Goal: Information Seeking & Learning: Understand process/instructions

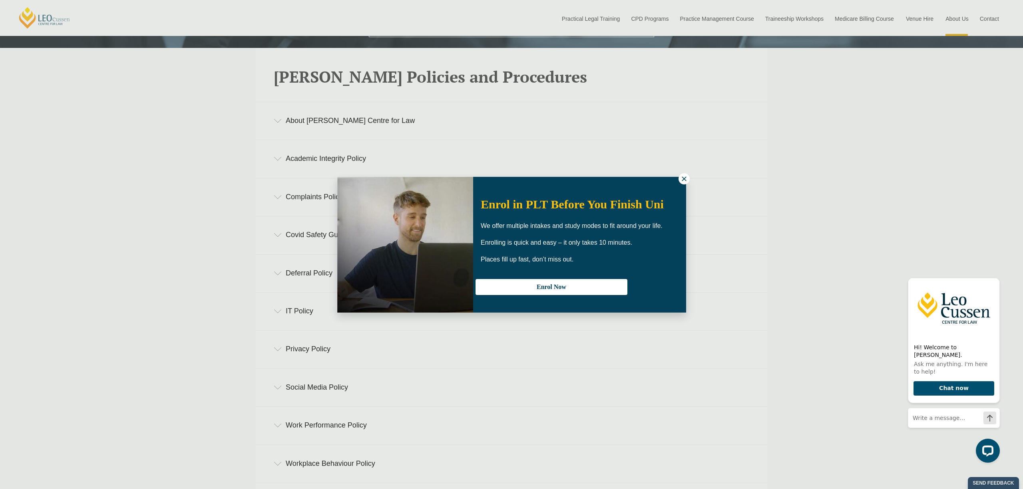
click at [683, 181] on icon at bounding box center [683, 178] width 7 height 7
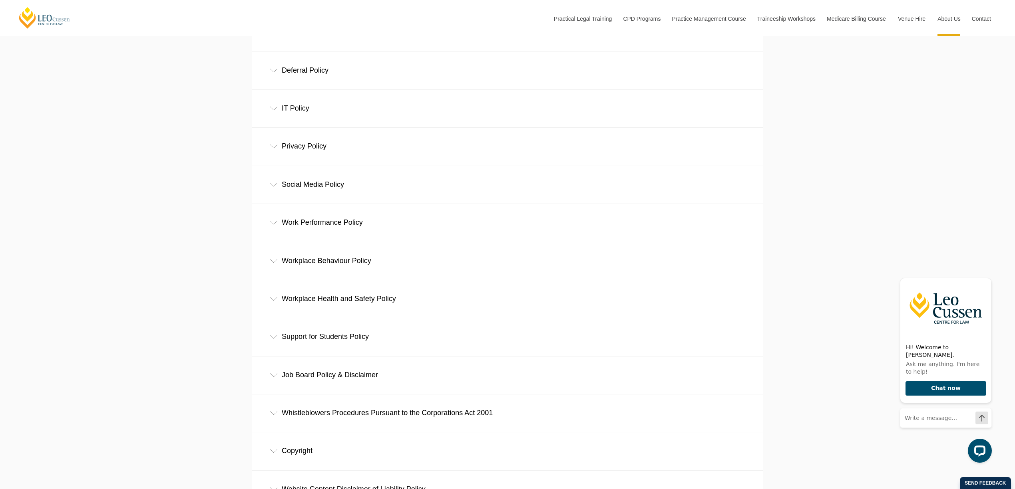
scroll to position [533, 0]
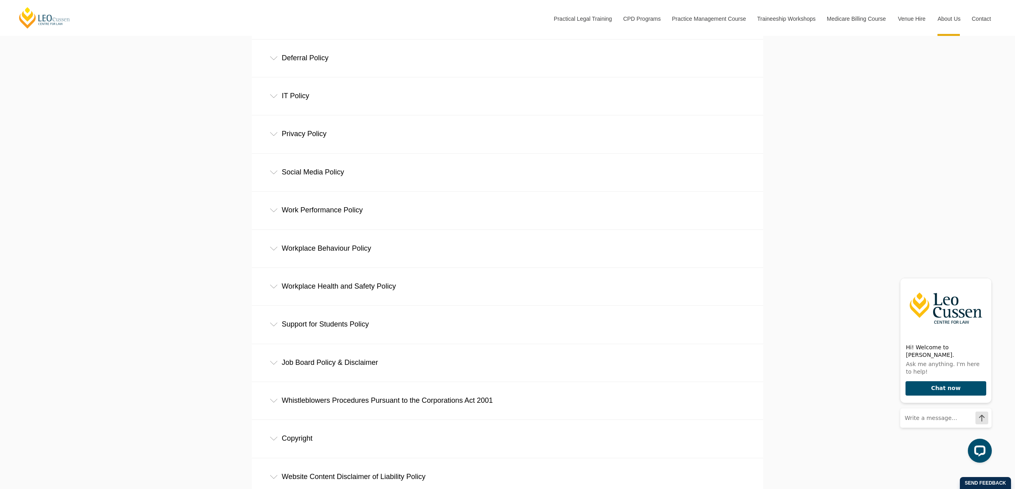
click at [274, 213] on icon at bounding box center [274, 211] width 8 height 4
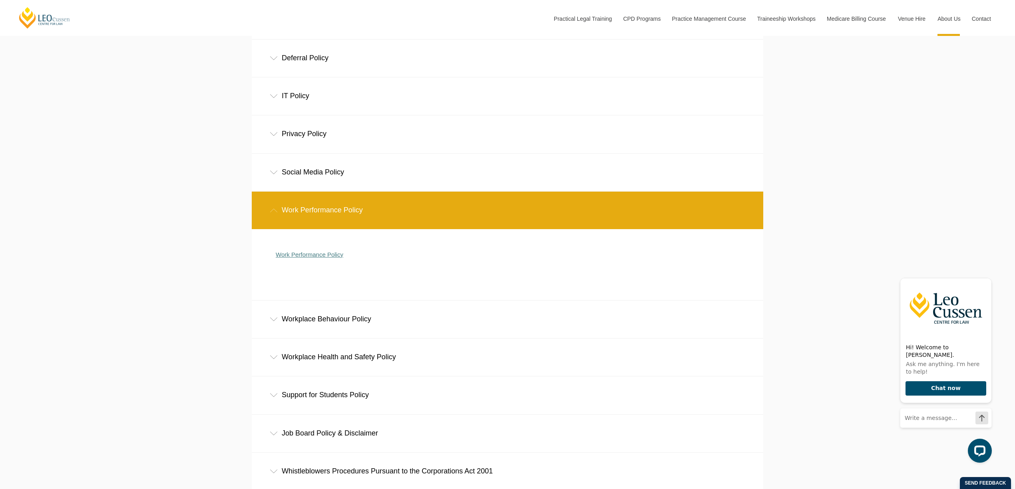
drag, startPoint x: 323, startPoint y: 259, endPoint x: 315, endPoint y: 254, distance: 9.5
click at [315, 254] on link "Work Performance Policy" at bounding box center [310, 254] width 68 height 7
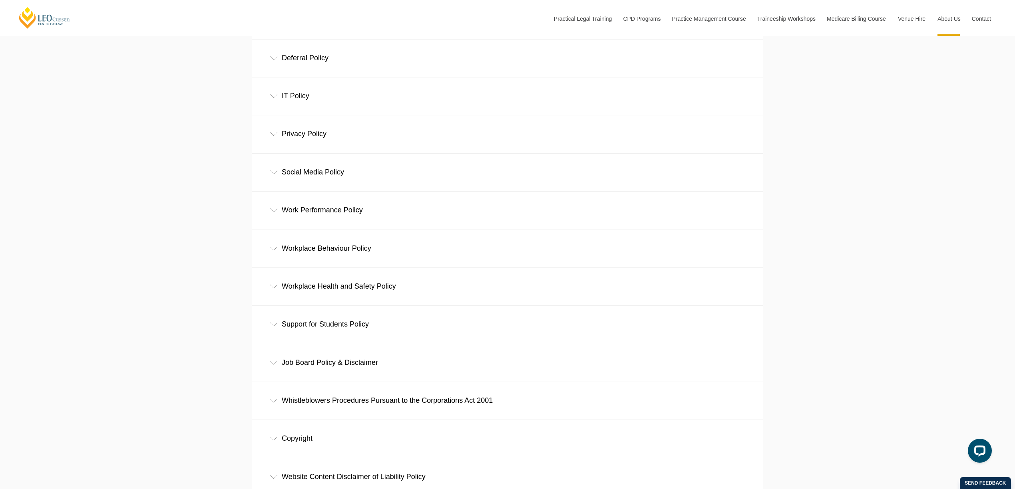
click at [275, 251] on icon at bounding box center [274, 249] width 8 height 4
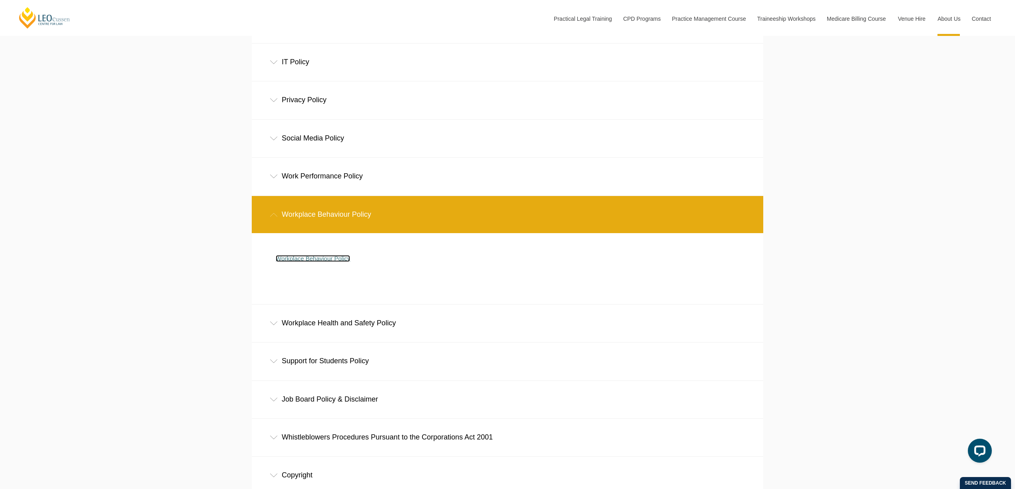
scroll to position [586, 0]
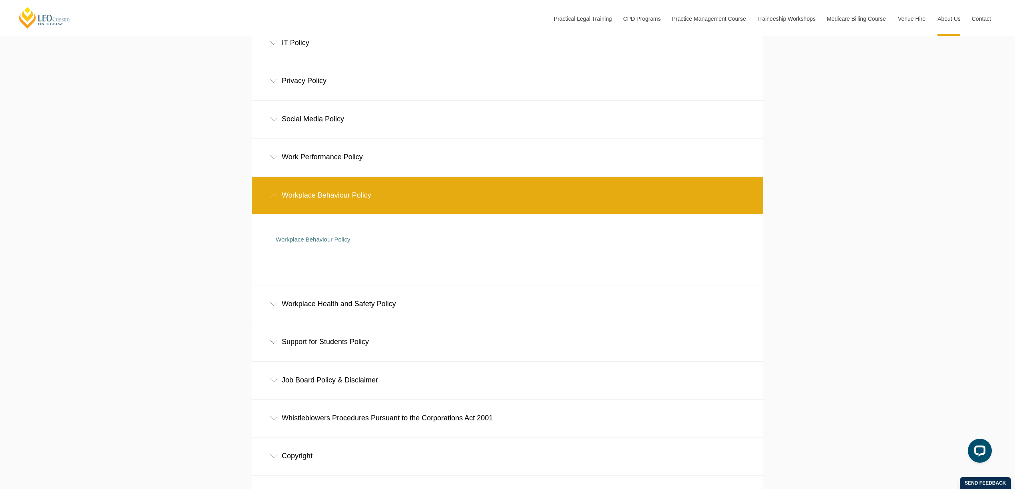
click at [273, 306] on icon at bounding box center [274, 304] width 8 height 4
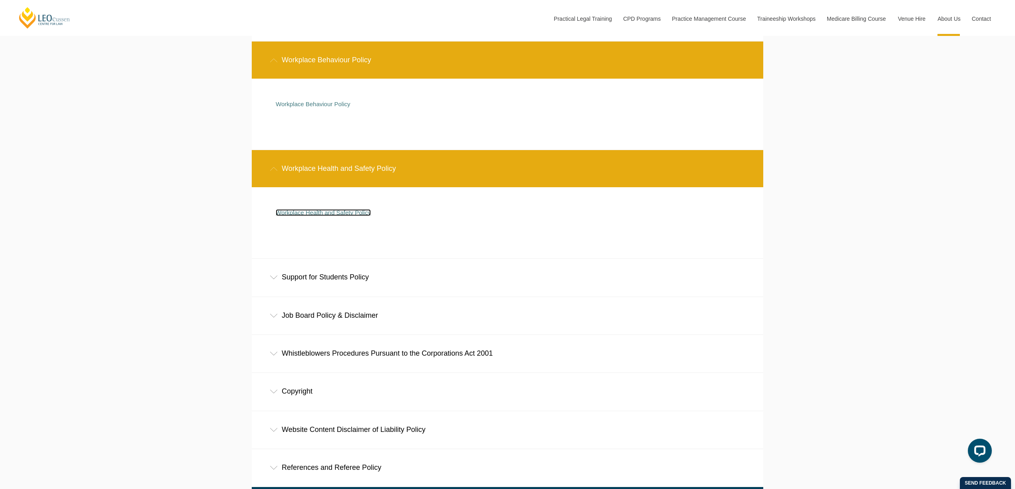
scroll to position [745, 0]
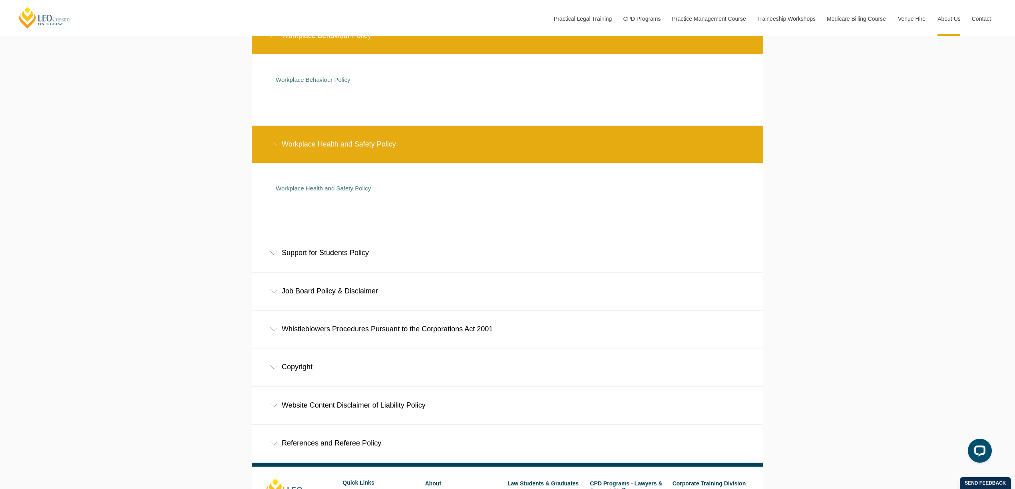
click at [279, 449] on div "References and Referee Policy" at bounding box center [507, 443] width 511 height 37
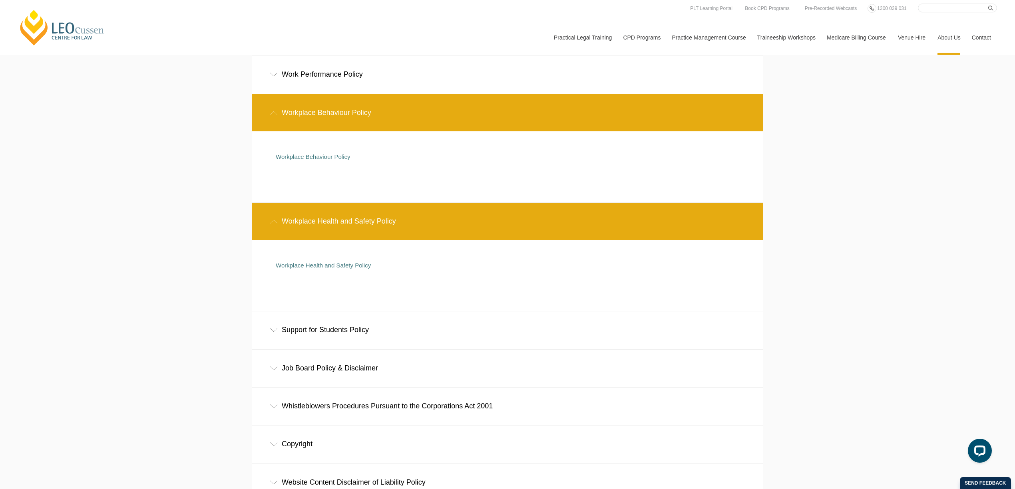
scroll to position [574, 0]
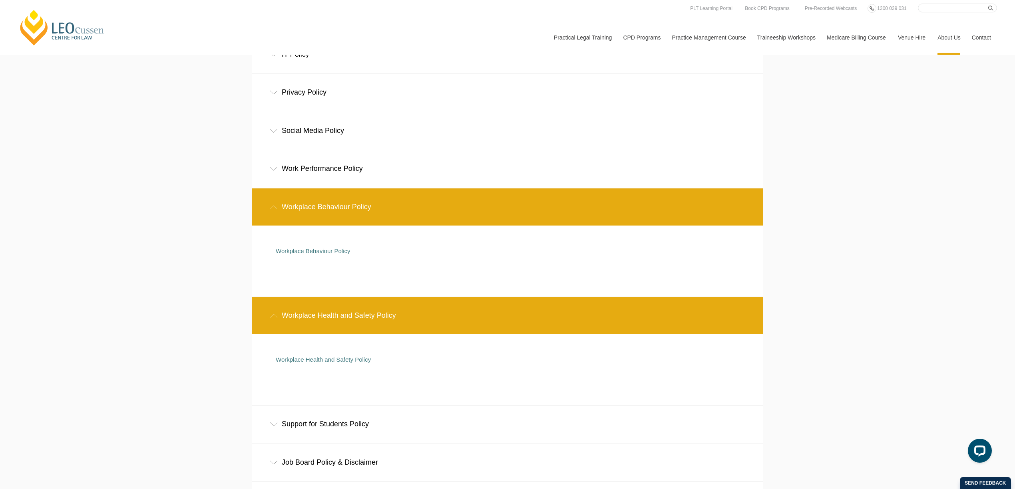
click at [274, 132] on icon at bounding box center [274, 131] width 8 height 4
